Goal: Information Seeking & Learning: Check status

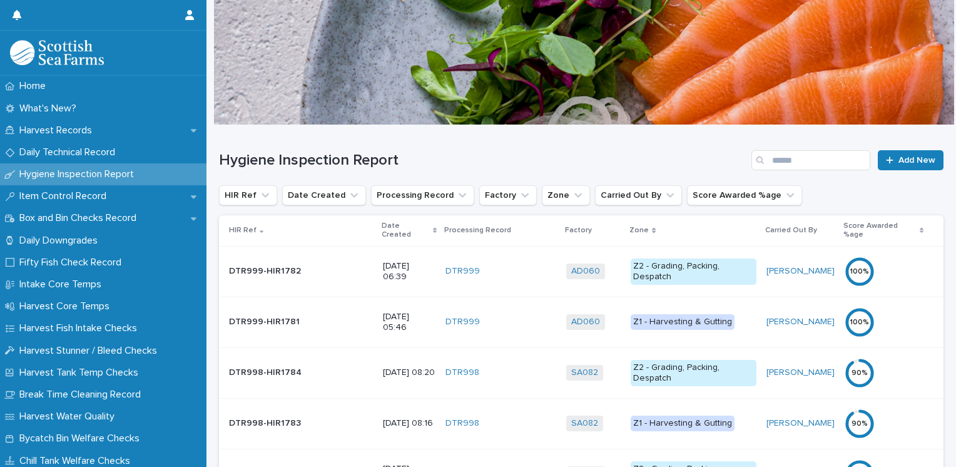
click at [382, 224] on p "Date Created" at bounding box center [406, 230] width 48 height 23
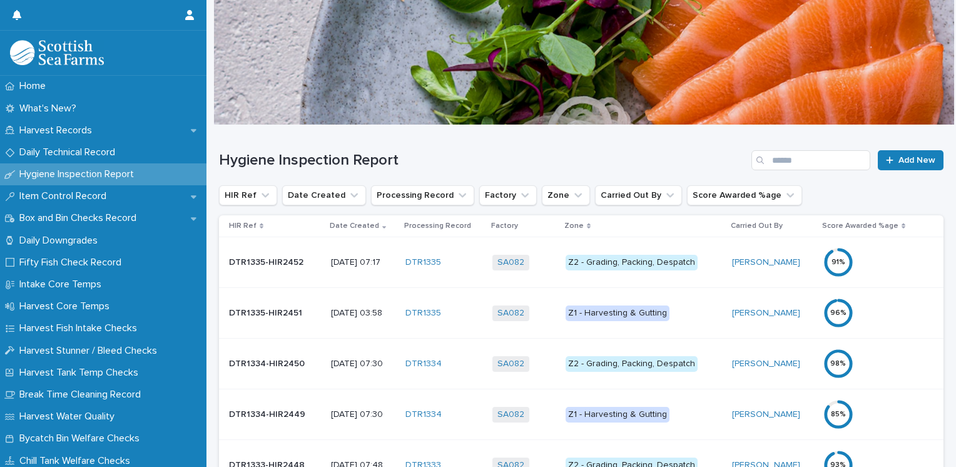
click at [664, 259] on div "Z2 - Grading, Packing, Despatch" at bounding box center [632, 263] width 132 height 16
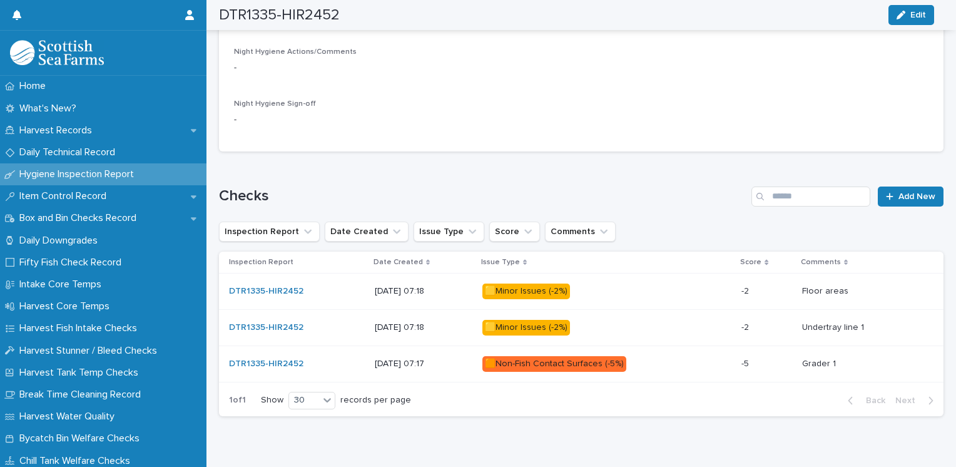
scroll to position [573, 0]
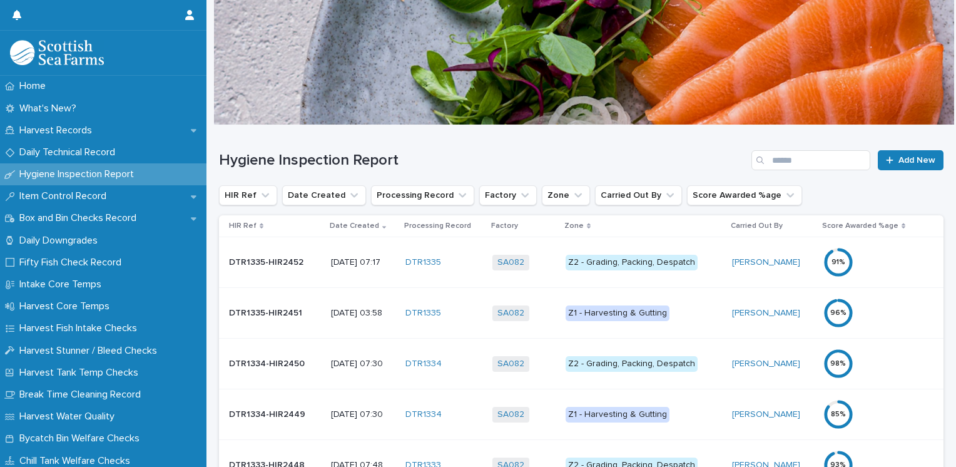
click at [646, 309] on div "Z1 - Harvesting & Gutting" at bounding box center [618, 313] width 104 height 16
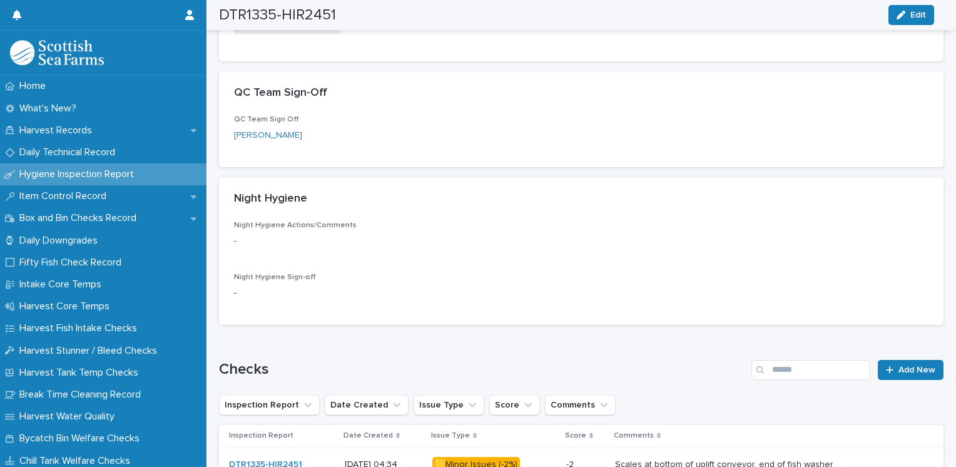
scroll to position [462, 0]
